Goal: Information Seeking & Learning: Check status

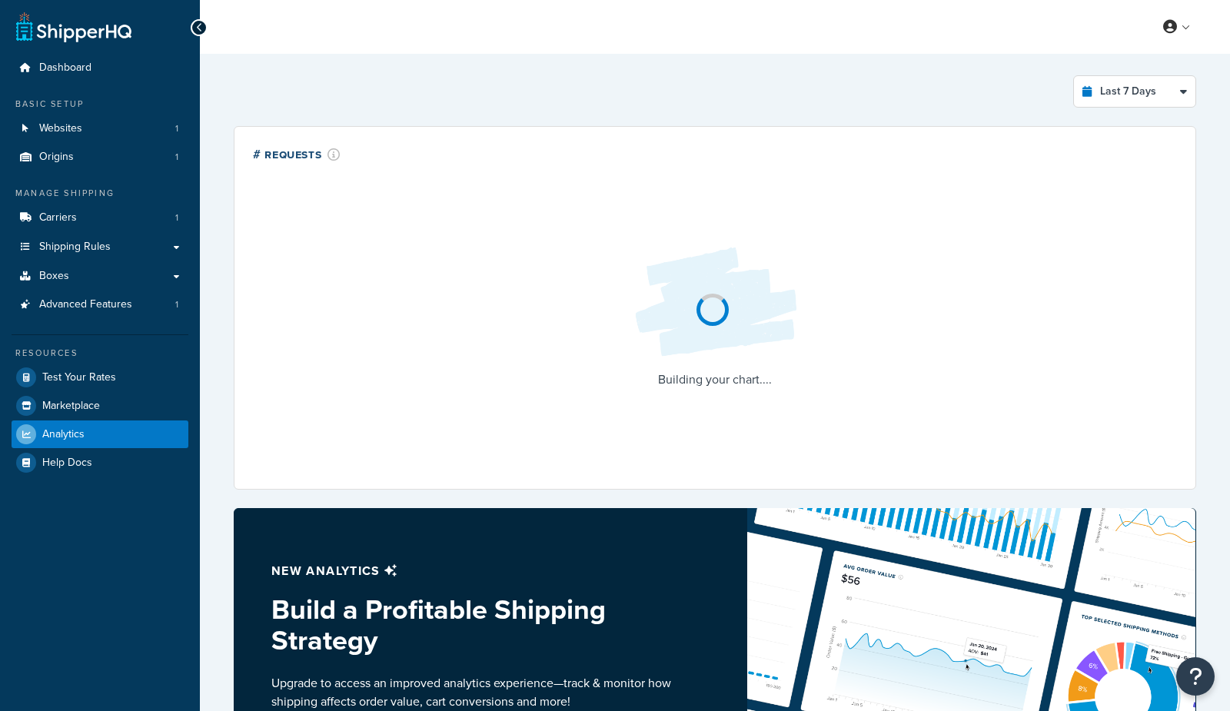
select select "last_7_days"
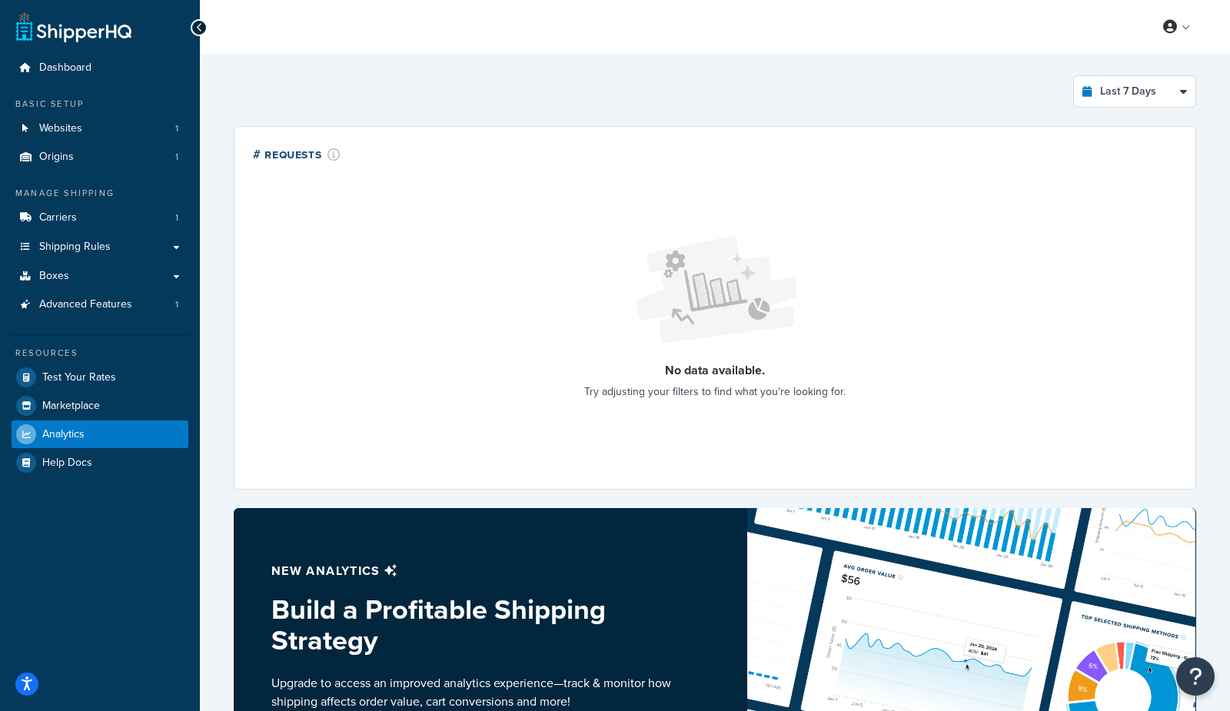
click at [211, 296] on div "Last 7 Days Select a time period Last 24 Hours Last 7 Days Last 30 Days Last 3 …" at bounding box center [715, 522] width 1030 height 937
click at [52, 214] on span "Carriers" at bounding box center [58, 217] width 38 height 13
click at [1126, 97] on select "Last 24 Hours Last 7 Days Last 30 Days Last 3 Months Last 6 Months Last 12 Mont…" at bounding box center [1134, 91] width 121 height 31
select select "last_year"
click at [1075, 76] on select "Last 24 Hours Last 7 Days Last 30 Days Last 3 Months Last 6 Months Last 12 Mont…" at bounding box center [1134, 91] width 121 height 31
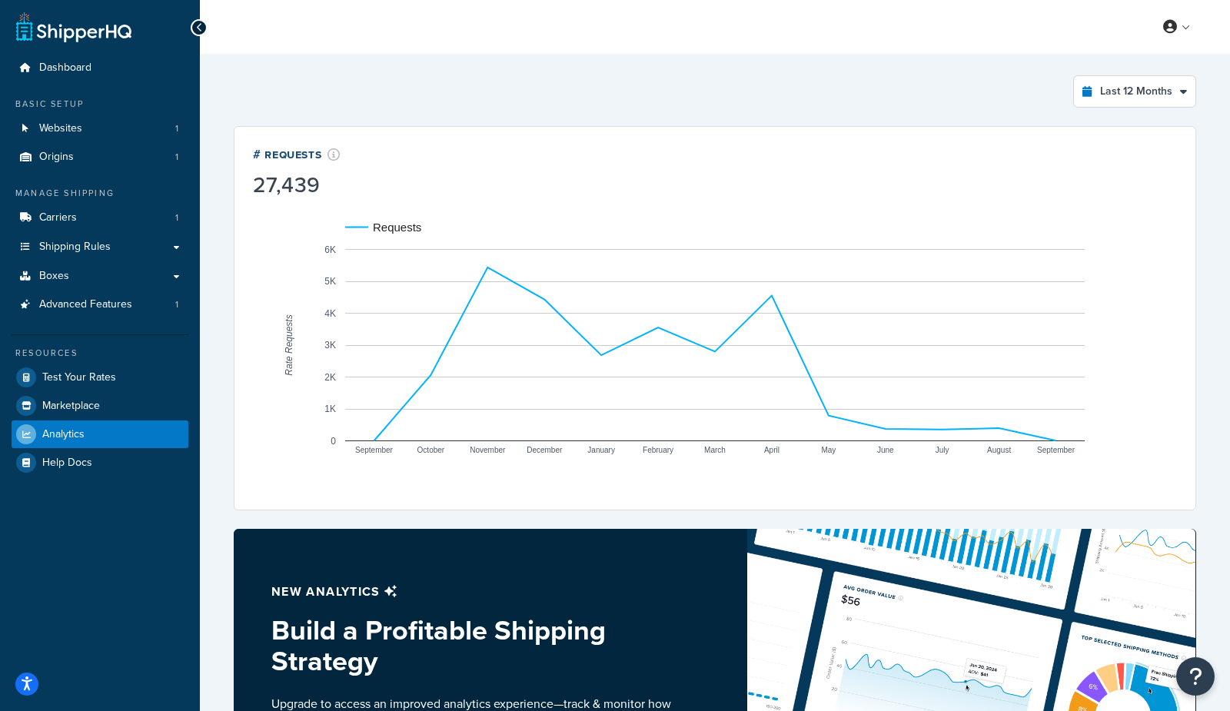
click at [878, 104] on div "Last 12 Months Select a time period Last 24 Hours Last 7 Days Last 30 Days Last…" at bounding box center [715, 91] width 963 height 32
